Goal: Task Accomplishment & Management: Complete application form

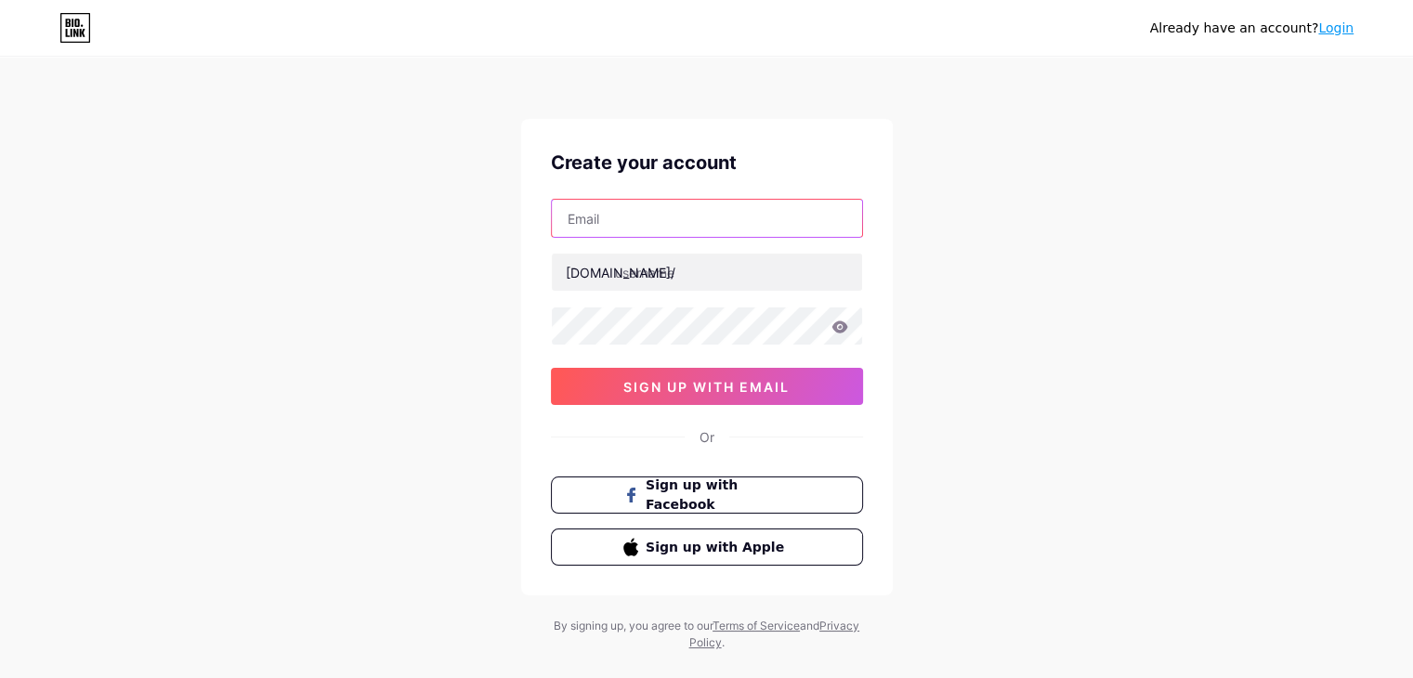
drag, startPoint x: 0, startPoint y: 0, endPoint x: 657, endPoint y: 214, distance: 690.8
click at [657, 214] on input "text" at bounding box center [707, 218] width 310 height 37
paste input "[EMAIL_ADDRESS][DOMAIN_NAME]"
type input "[EMAIL_ADDRESS][DOMAIN_NAME]"
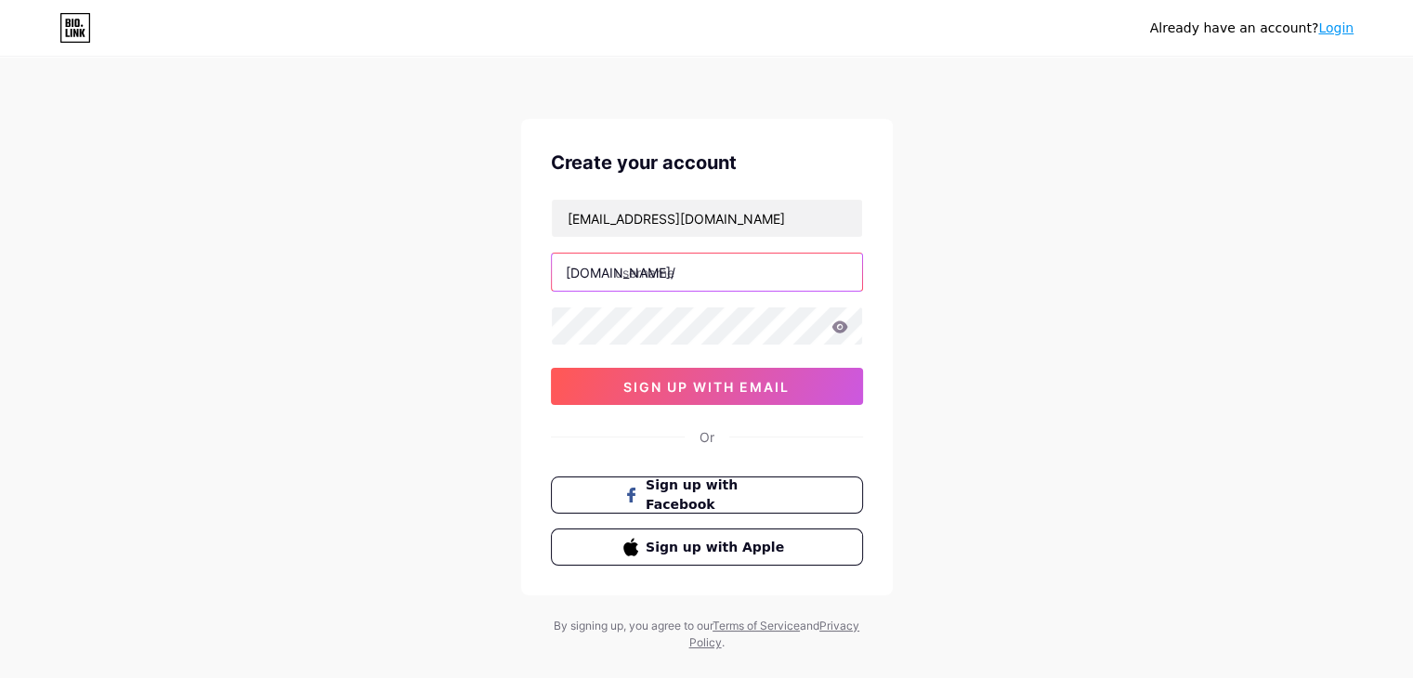
click at [702, 282] on input "text" at bounding box center [707, 272] width 310 height 37
paste input "odrahofficial"
type input "odrahofficial"
click at [684, 345] on div "[EMAIL_ADDRESS][DOMAIN_NAME] [DOMAIN_NAME]/ odrahofficial sign up with email" at bounding box center [707, 302] width 312 height 206
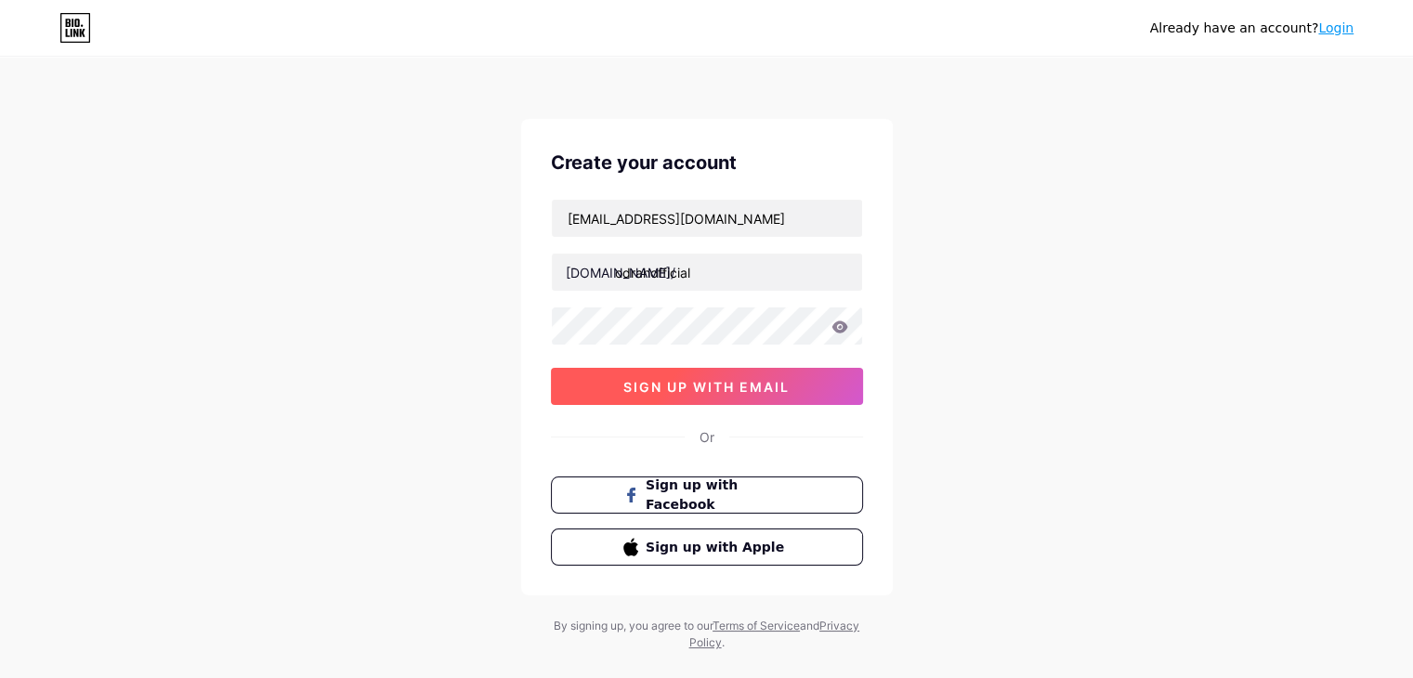
click at [662, 380] on span "sign up with email" at bounding box center [706, 387] width 166 height 16
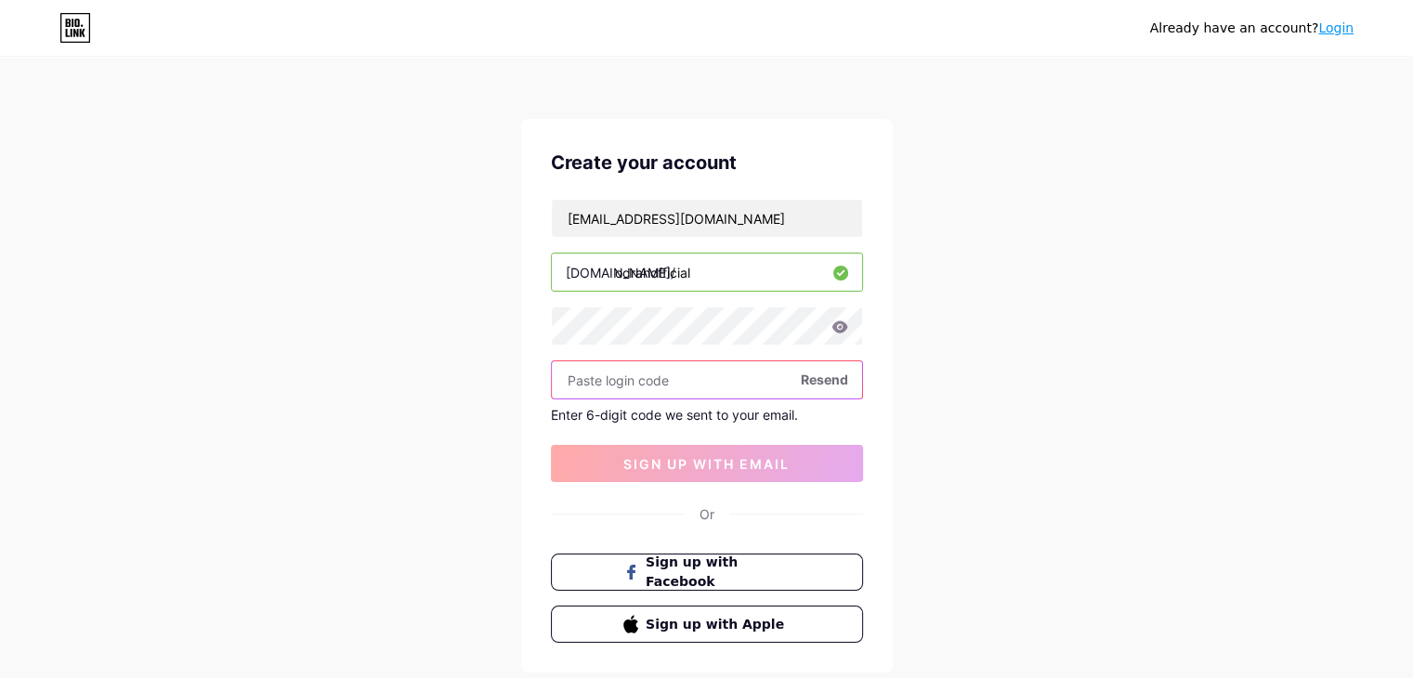
paste input "526600"
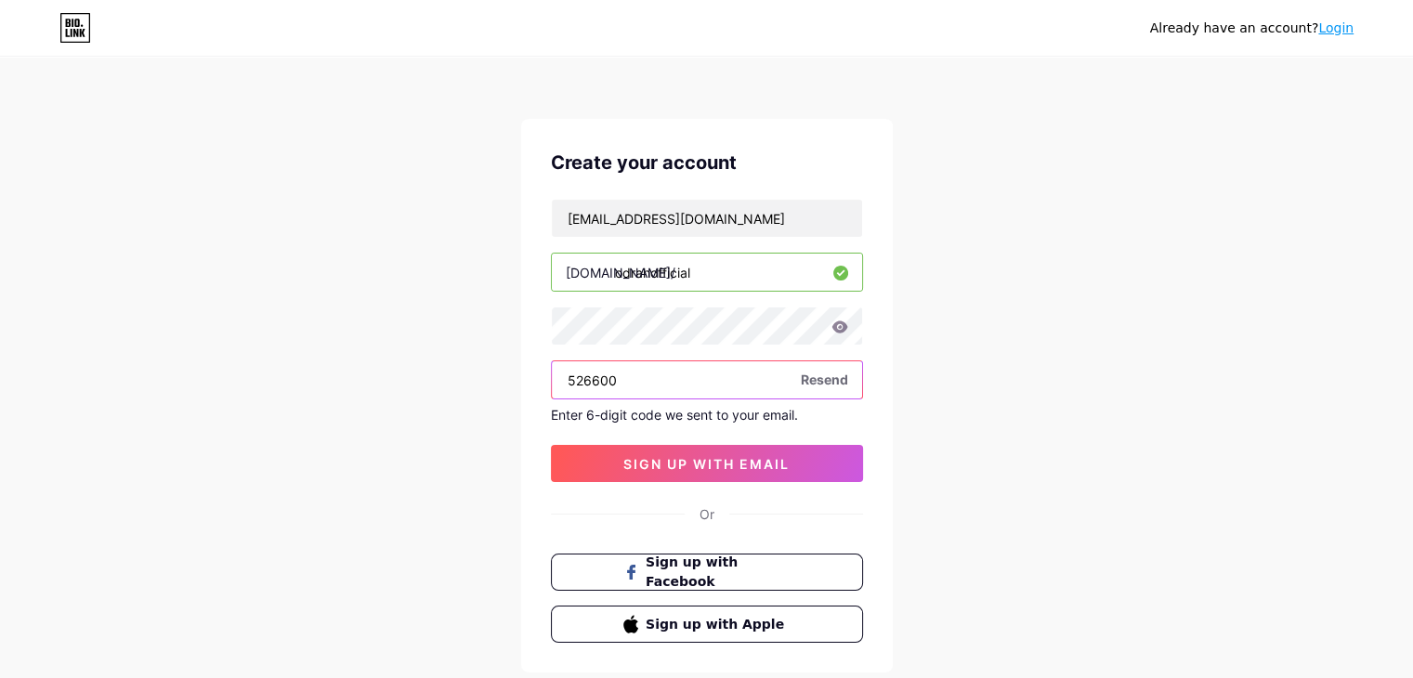
type input "526600"
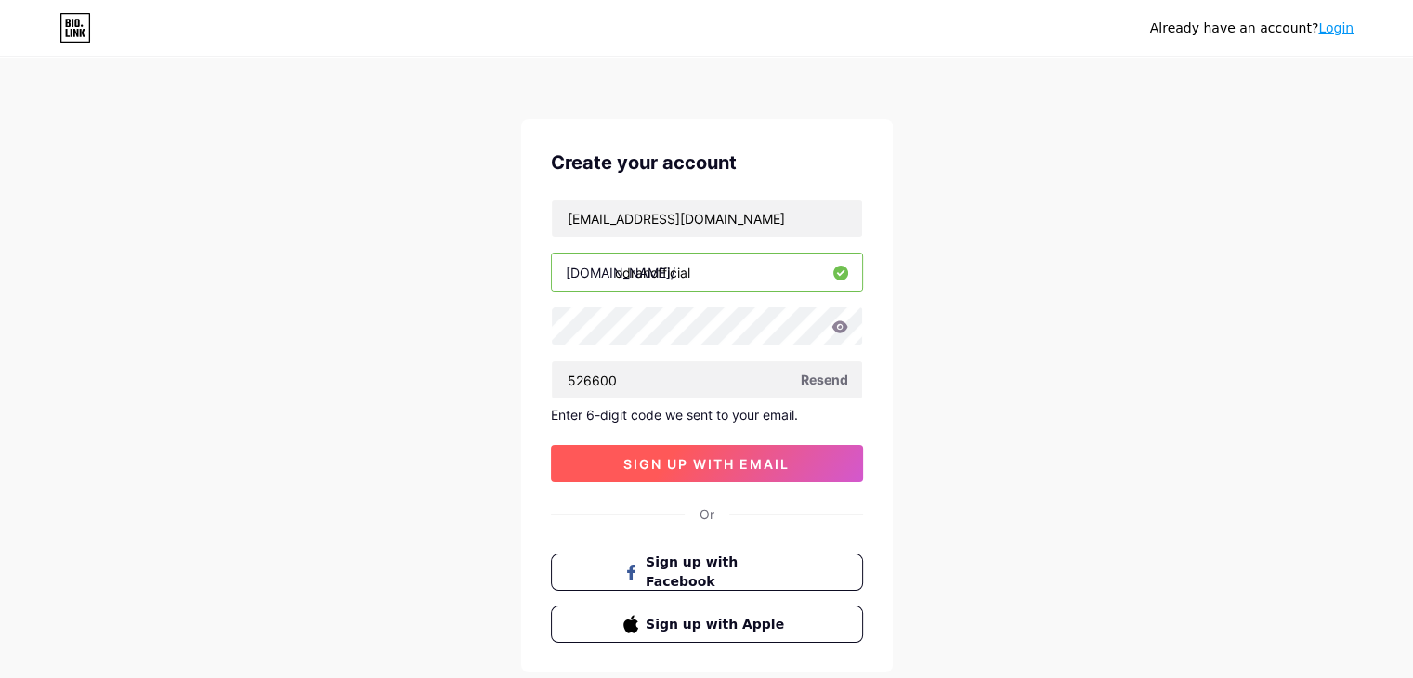
click at [714, 461] on span "sign up with email" at bounding box center [706, 464] width 166 height 16
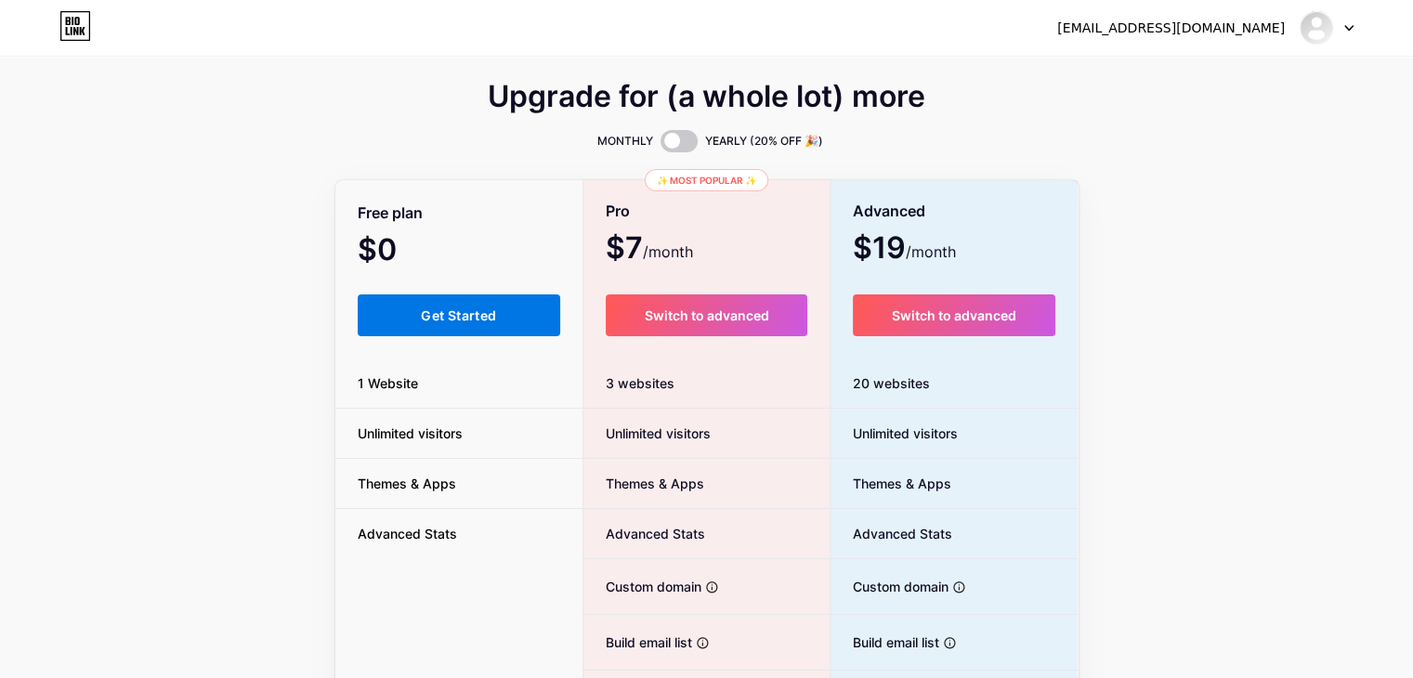
click at [482, 309] on span "Get Started" at bounding box center [458, 316] width 75 height 16
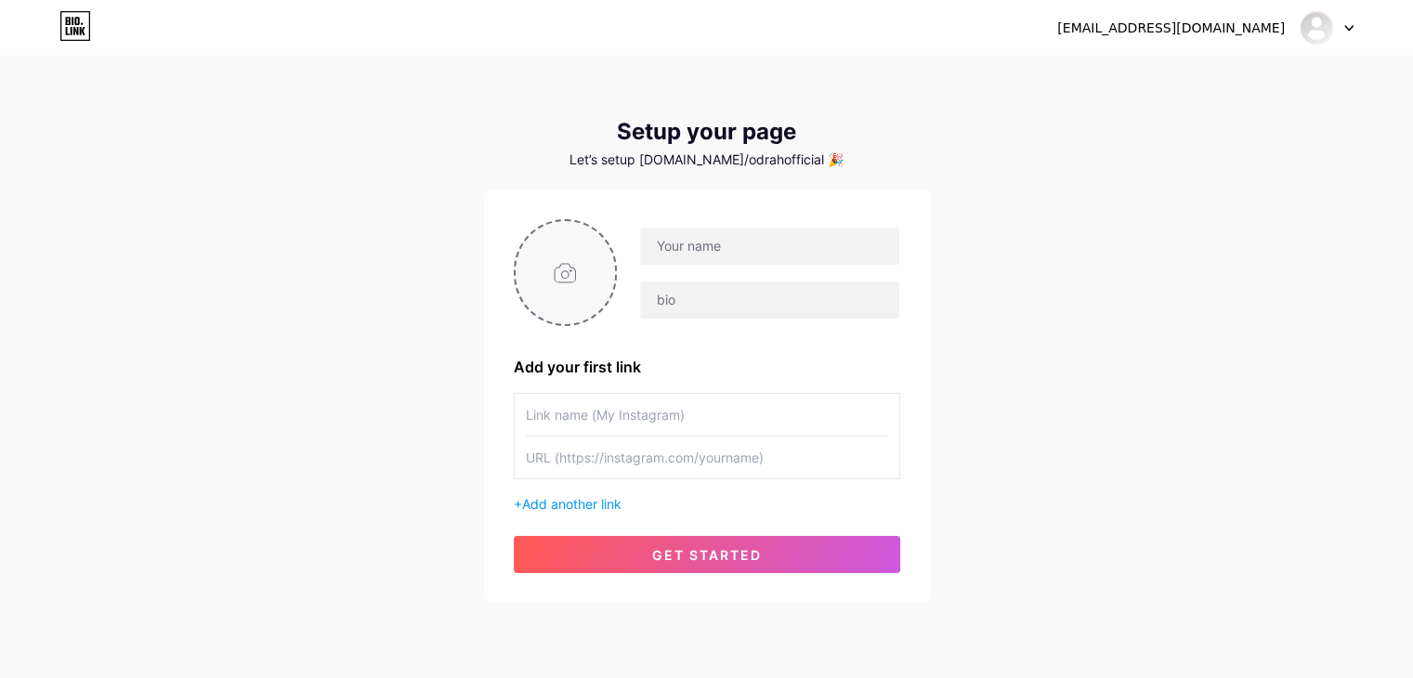
click at [564, 266] on input "file" at bounding box center [566, 272] width 100 height 103
type input "C:\fakepath\400.jpg"
click at [747, 234] on input "text" at bounding box center [769, 246] width 258 height 37
paste input "ODRAHofficial"
type input "ODRAHofficial"
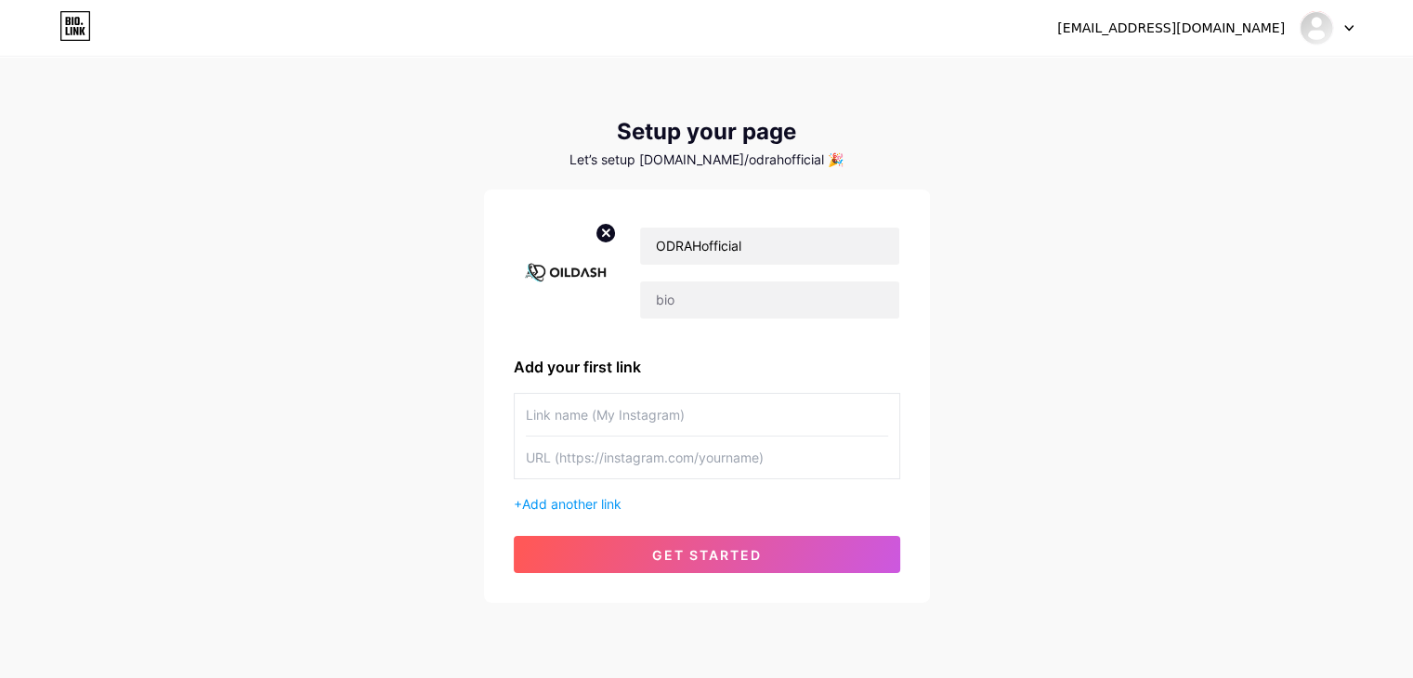
drag, startPoint x: 130, startPoint y: 453, endPoint x: 732, endPoint y: 444, distance: 602.2
click at [130, 453] on div "[EMAIL_ADDRESS][DOMAIN_NAME] Dashboard Logout Setup your page Let’s setup [DOMA…" at bounding box center [706, 331] width 1413 height 663
click at [669, 297] on input "text" at bounding box center [769, 300] width 258 height 37
paste input "ODRAH, also known as Oildash, connects customers in [US_STATE] and [US_STATE] t…"
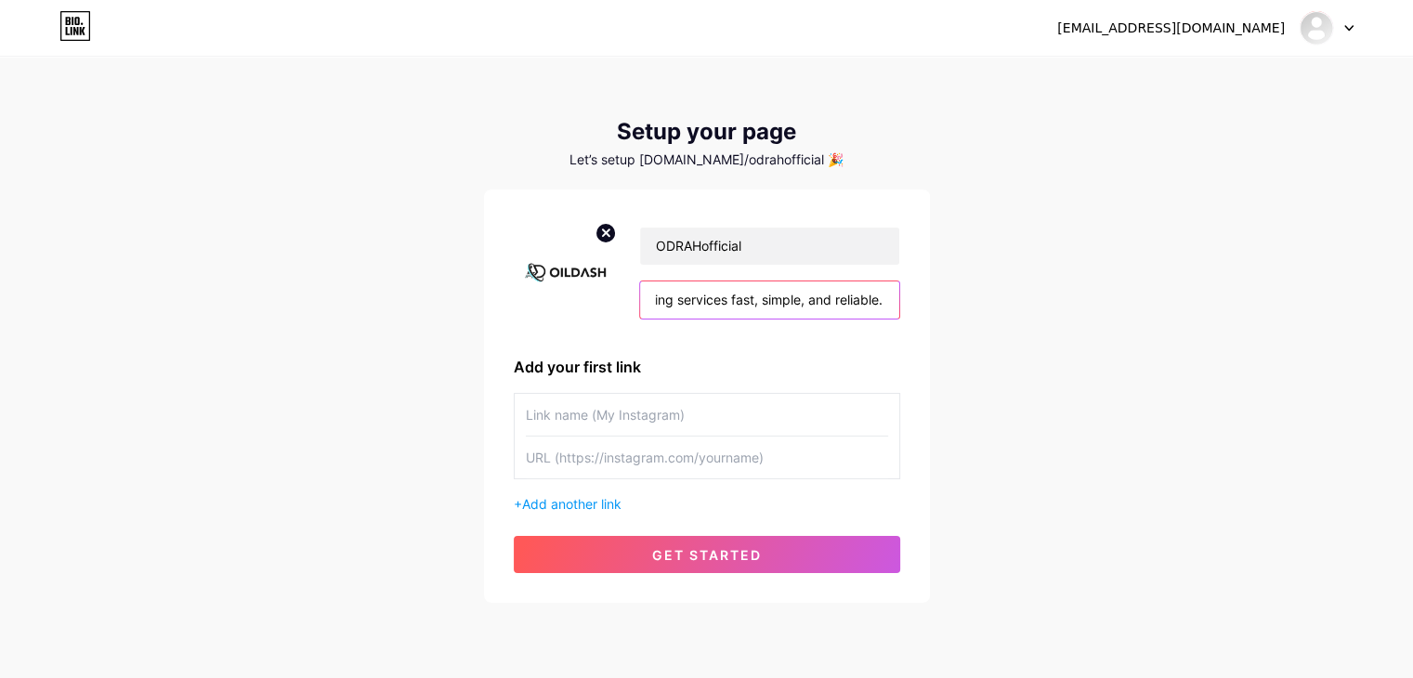
type input "ODRAH, also known as Oildash, connects customers in [US_STATE] and [US_STATE] t…"
drag, startPoint x: 47, startPoint y: 225, endPoint x: 76, endPoint y: 216, distance: 30.3
click at [47, 225] on div "[EMAIL_ADDRESS][DOMAIN_NAME] Dashboard Logout Setup your page Let’s setup [DOMA…" at bounding box center [706, 331] width 1413 height 663
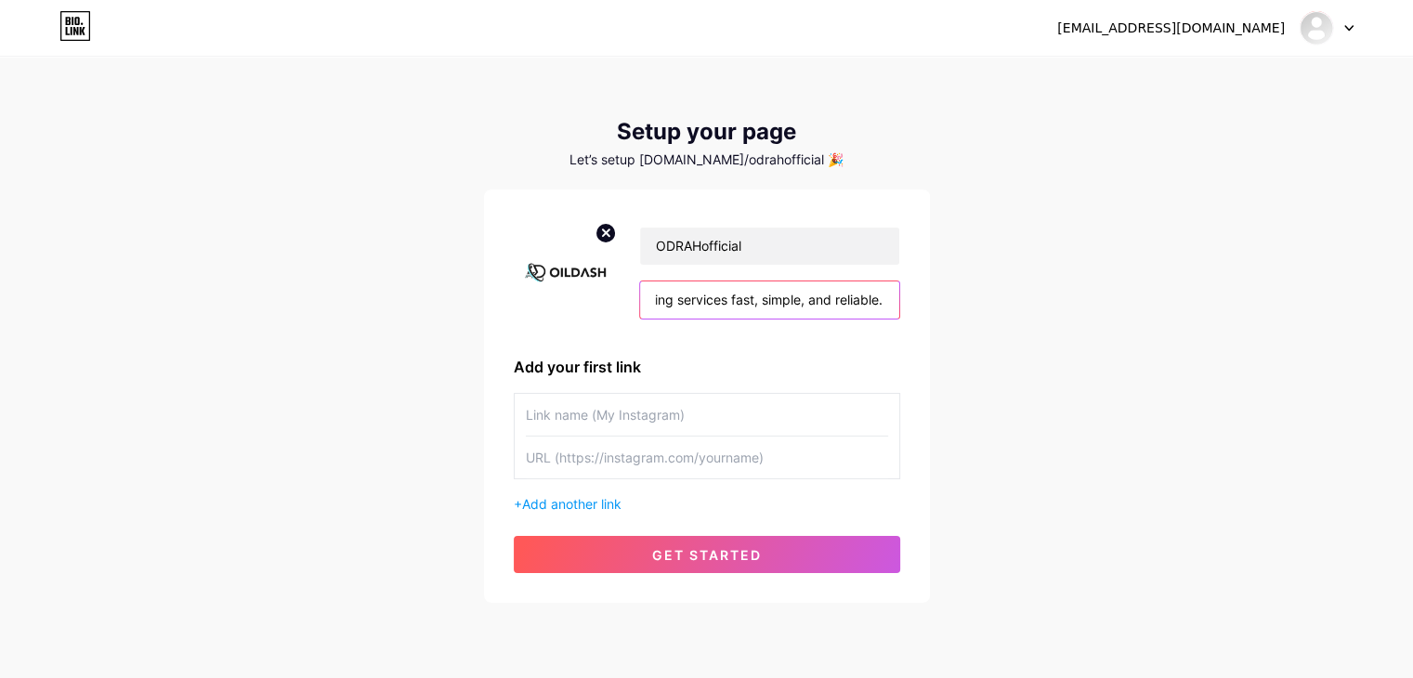
drag, startPoint x: 809, startPoint y: 299, endPoint x: 1030, endPoint y: 302, distance: 221.2
click at [1030, 302] on div "[EMAIL_ADDRESS][DOMAIN_NAME] Dashboard Logout Setup your page Let’s setup [DOMA…" at bounding box center [706, 331] width 1413 height 663
click at [1076, 326] on div "[EMAIL_ADDRESS][DOMAIN_NAME] Dashboard Logout Setup your page Let’s setup [DOMA…" at bounding box center [706, 331] width 1413 height 663
click at [549, 417] on input "text" at bounding box center [707, 415] width 362 height 42
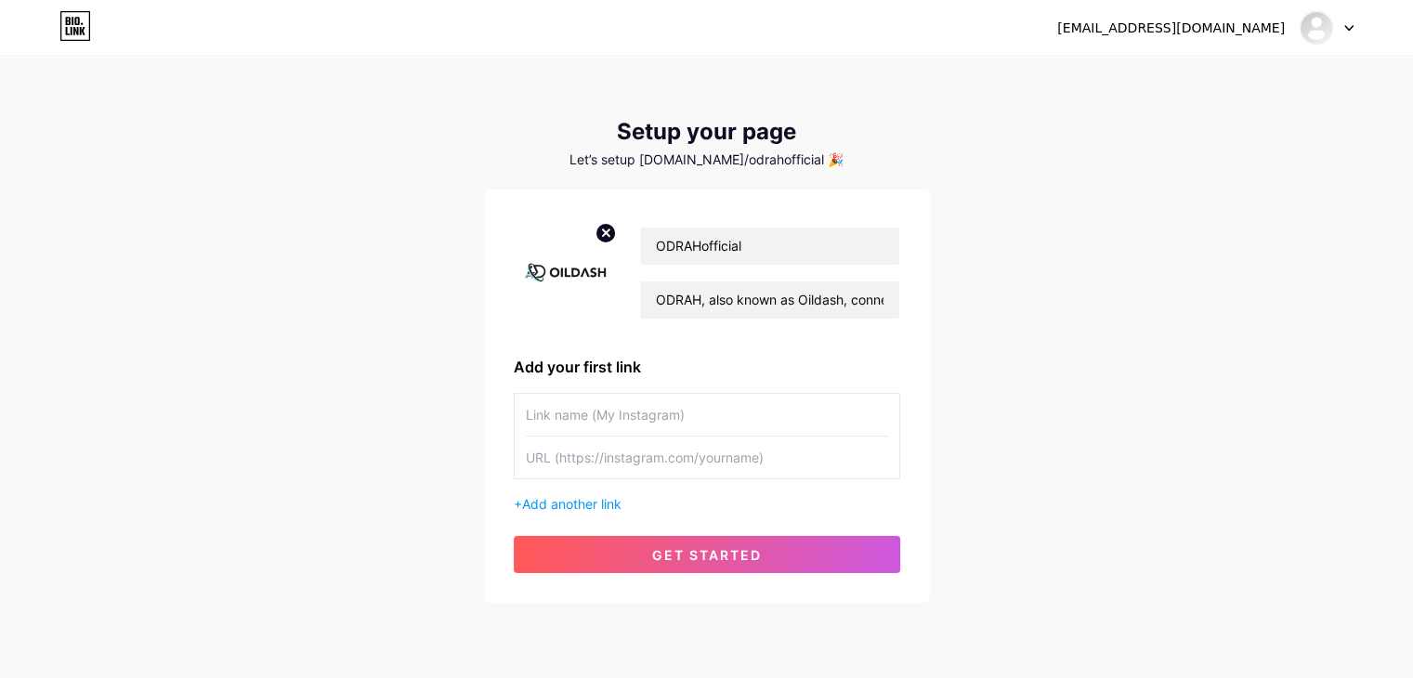
click at [550, 455] on input "text" at bounding box center [707, 458] width 362 height 42
paste input "[URL][DOMAIN_NAME]"
type input "[URL][DOMAIN_NAME]"
drag, startPoint x: 37, startPoint y: 320, endPoint x: 177, endPoint y: 317, distance: 139.4
click at [37, 320] on div "[EMAIL_ADDRESS][DOMAIN_NAME] Dashboard Logout Setup your page Let’s setup [DOMA…" at bounding box center [706, 331] width 1413 height 663
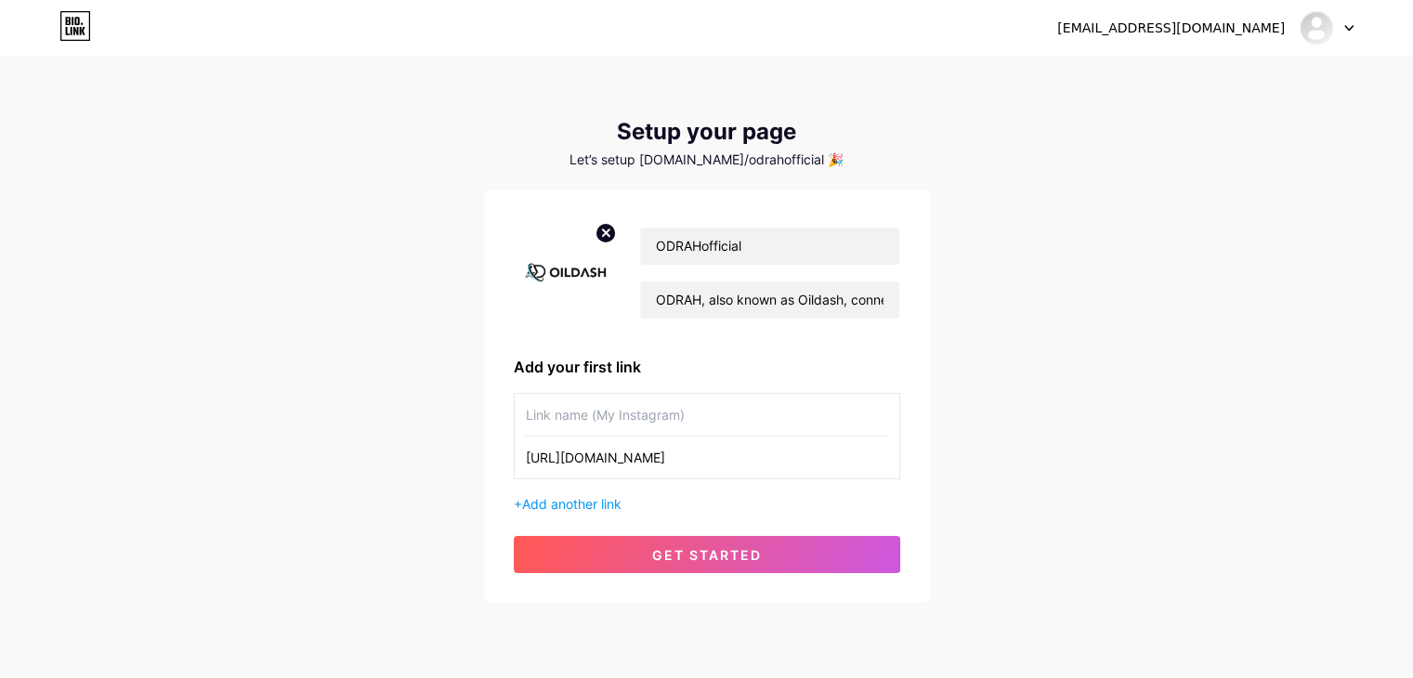
click at [565, 403] on input "text" at bounding box center [707, 415] width 362 height 42
paste input "HVAC repair and burner services"
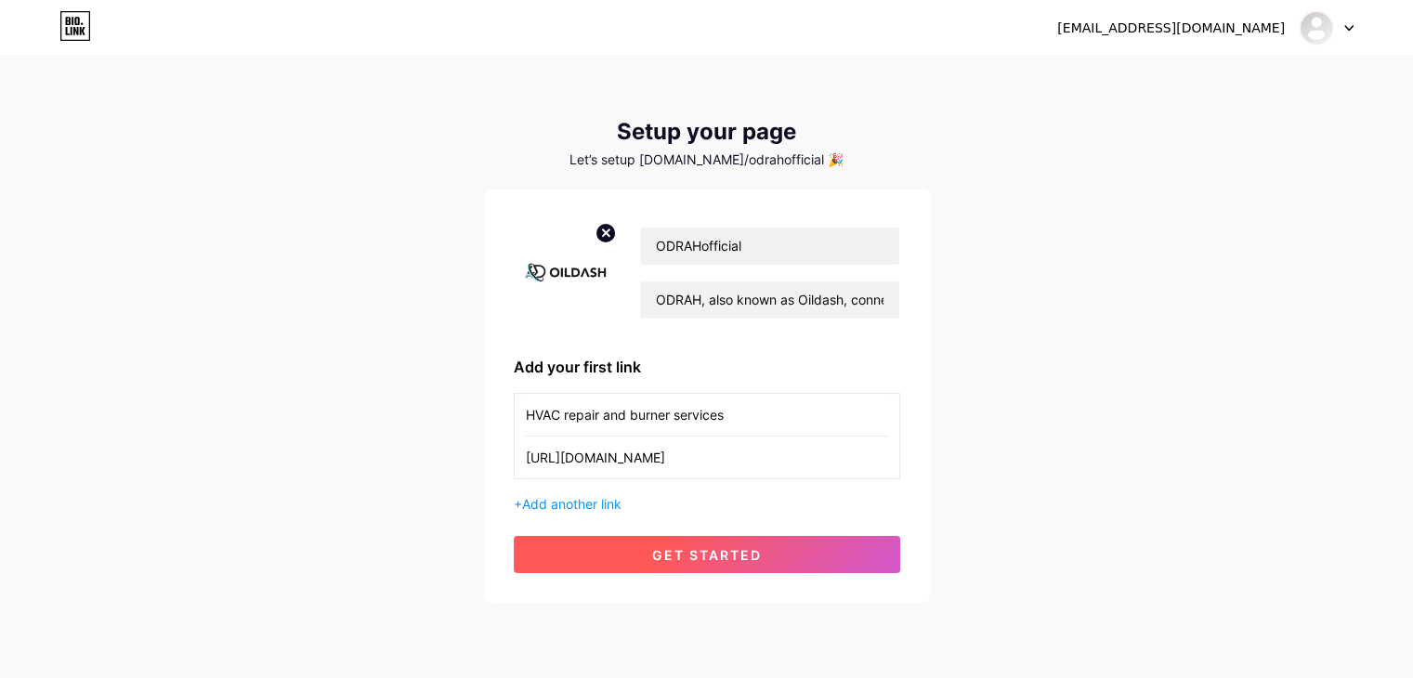
type input "HVAC repair and burner services"
click at [669, 562] on button "get started" at bounding box center [707, 554] width 387 height 37
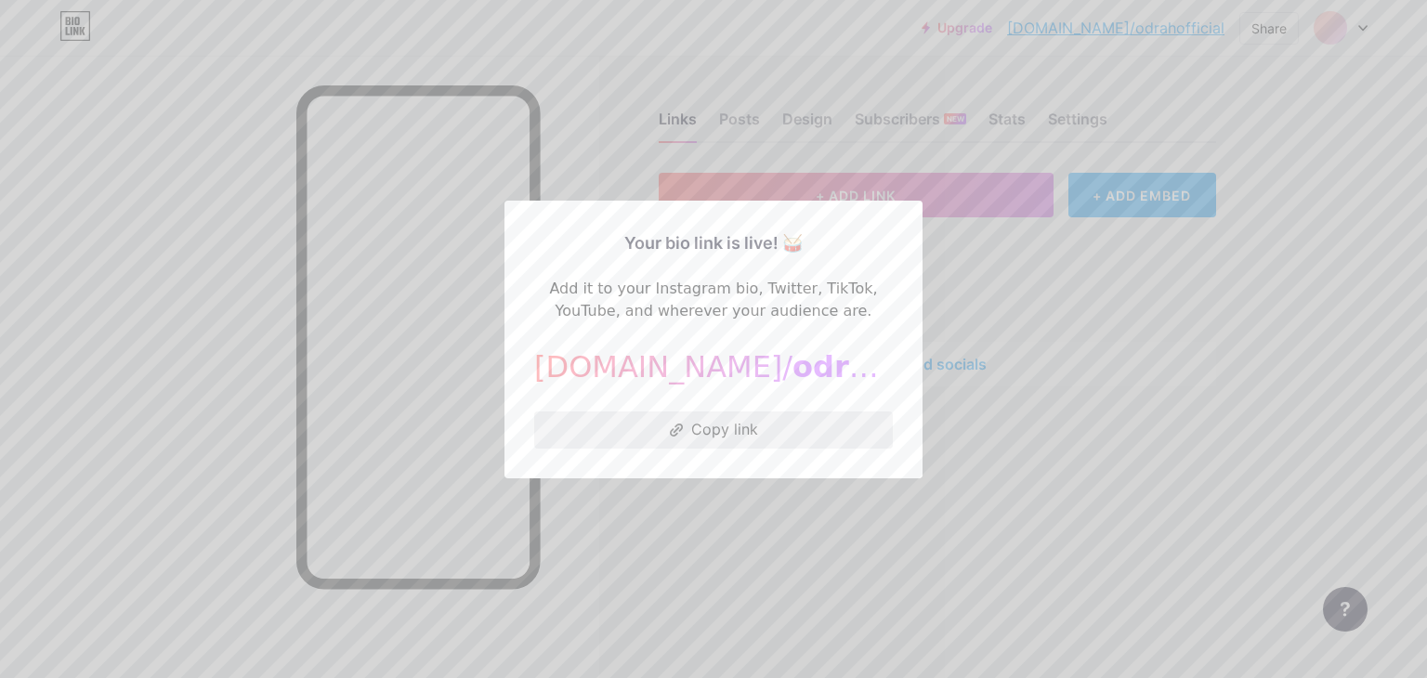
click at [763, 432] on button "Copy link" at bounding box center [713, 430] width 359 height 37
